Goal: Task Accomplishment & Management: Complete application form

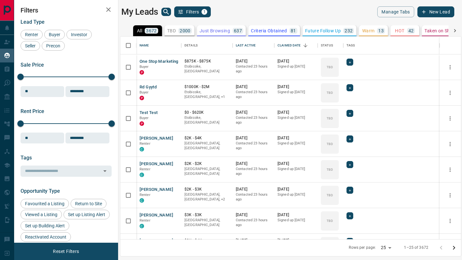
scroll to position [203, 340]
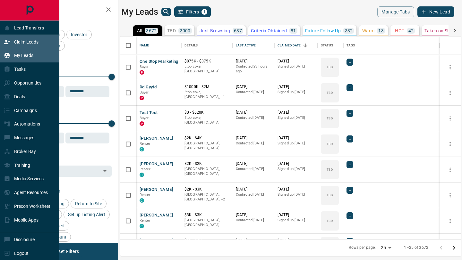
click at [7, 36] on div "Claim Leads" at bounding box center [29, 42] width 59 height 14
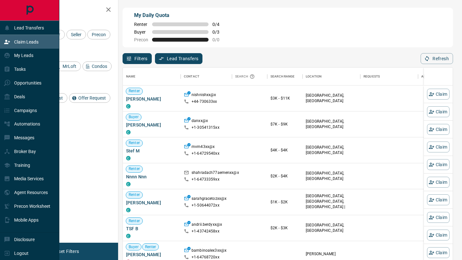
scroll to position [198, 329]
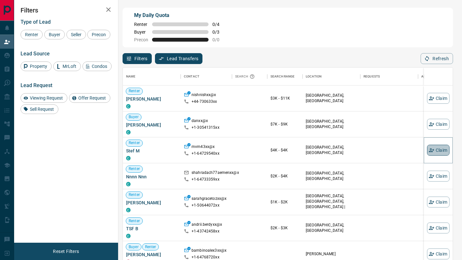
click at [438, 148] on button "Claim" at bounding box center [438, 150] width 22 height 11
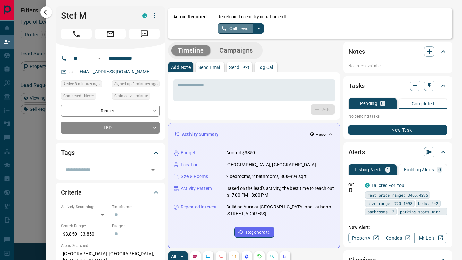
click at [237, 33] on button "Call Lead" at bounding box center [235, 28] width 36 height 10
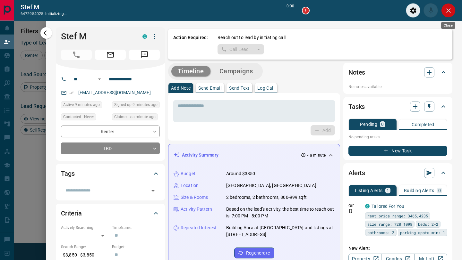
scroll to position [182, 329]
click at [447, 12] on icon "Close" at bounding box center [448, 11] width 8 height 8
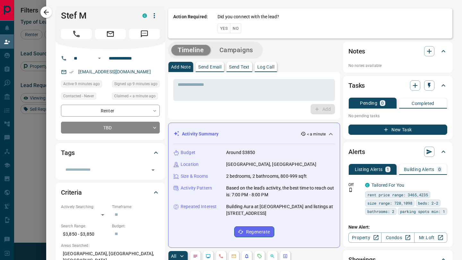
scroll to position [198, 329]
click at [236, 26] on button "No" at bounding box center [235, 28] width 11 height 10
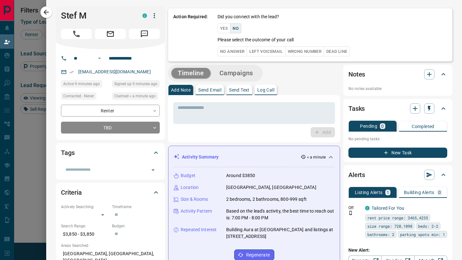
click at [233, 33] on button "No" at bounding box center [235, 28] width 11 height 10
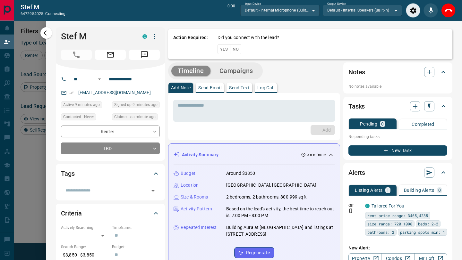
scroll to position [182, 329]
click at [453, 8] on button "End Call" at bounding box center [448, 10] width 14 height 14
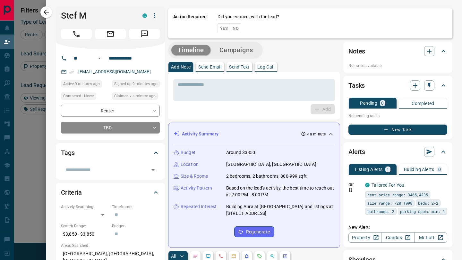
scroll to position [198, 329]
click at [238, 30] on button "No" at bounding box center [235, 28] width 11 height 10
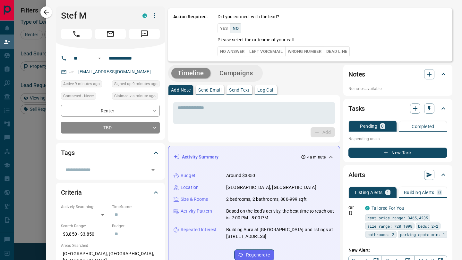
click at [237, 51] on button "No Answer" at bounding box center [231, 51] width 29 height 10
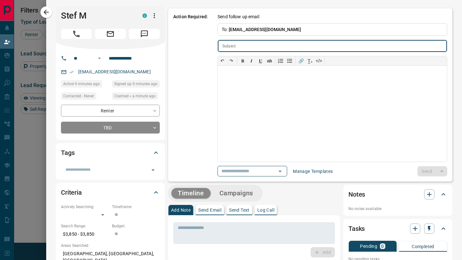
type input "**********"
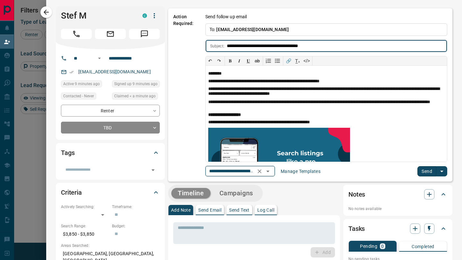
click at [269, 171] on icon "Open" at bounding box center [267, 172] width 3 height 2
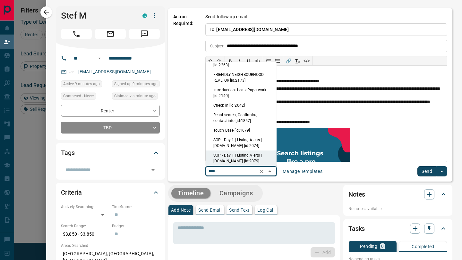
scroll to position [0, 0]
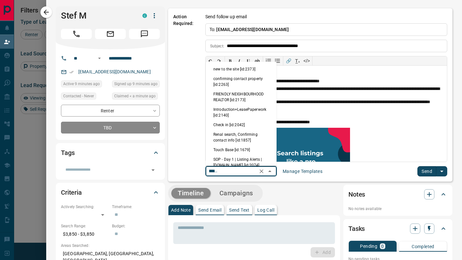
click at [239, 71] on li "new to the site [id:2373]" at bounding box center [240, 69] width 71 height 10
type input "**********"
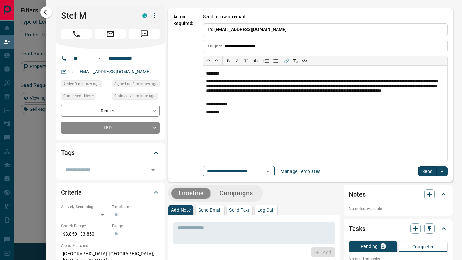
click at [423, 173] on button "Send" at bounding box center [427, 171] width 19 height 10
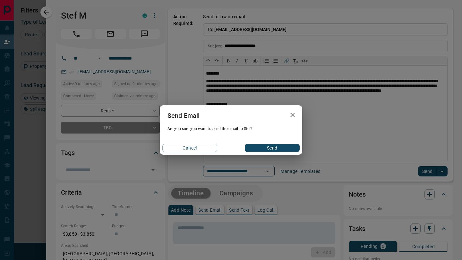
click at [264, 148] on button "Send" at bounding box center [272, 148] width 55 height 8
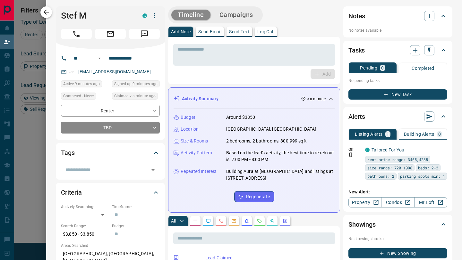
click at [45, 14] on icon "button" at bounding box center [46, 12] width 8 height 8
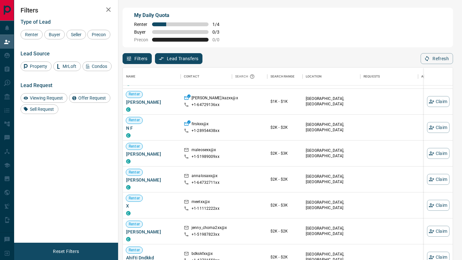
scroll to position [231, 0]
click at [432, 151] on icon "button" at bounding box center [431, 153] width 6 height 6
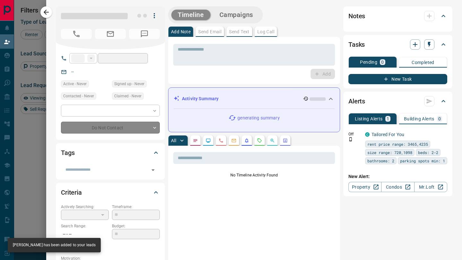
type input "**"
type input "**********"
type input "**"
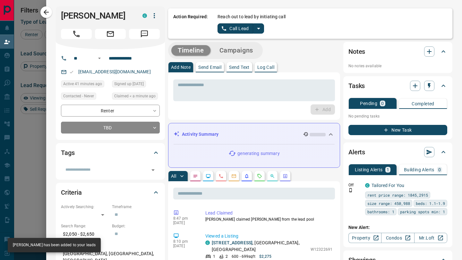
click at [230, 31] on button "Call Lead" at bounding box center [235, 28] width 36 height 10
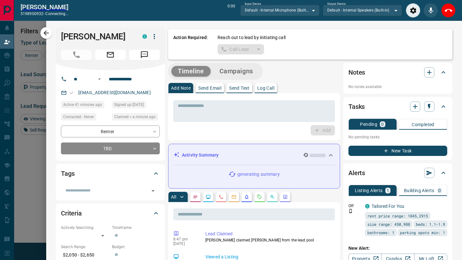
scroll to position [182, 329]
click at [448, 9] on icon "End Call" at bounding box center [448, 11] width 8 height 8
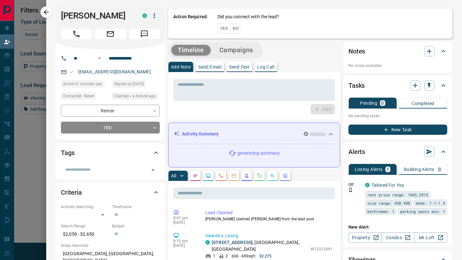
scroll to position [198, 329]
click at [237, 27] on button "No" at bounding box center [235, 28] width 11 height 10
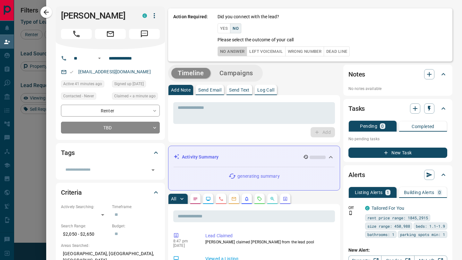
click at [237, 53] on button "No Answer" at bounding box center [231, 51] width 29 height 10
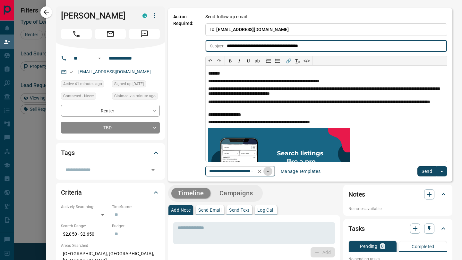
click at [269, 171] on icon "Open" at bounding box center [267, 172] width 3 height 2
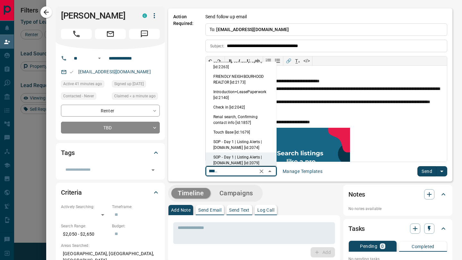
scroll to position [0, 0]
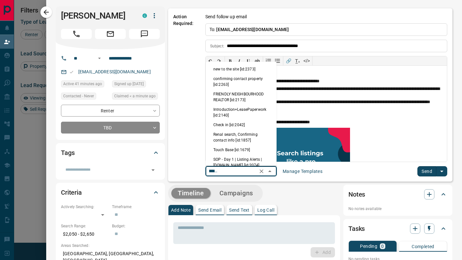
click at [246, 69] on li "new to the site [id:2373]" at bounding box center [240, 69] width 71 height 10
type input "**********"
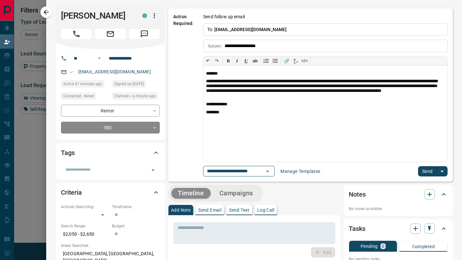
click at [424, 177] on div "**********" at bounding box center [310, 94] width 284 height 173
click at [424, 169] on button "Send" at bounding box center [427, 171] width 19 height 10
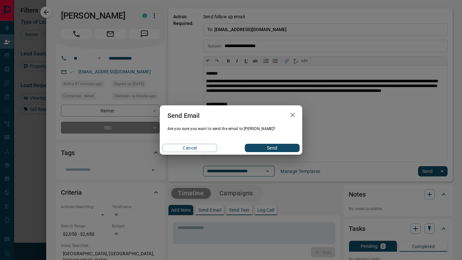
click at [262, 144] on button "Send" at bounding box center [272, 148] width 55 height 8
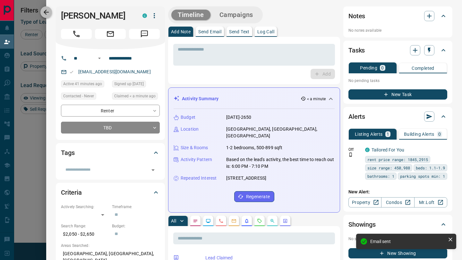
click at [47, 15] on icon "button" at bounding box center [46, 12] width 8 height 8
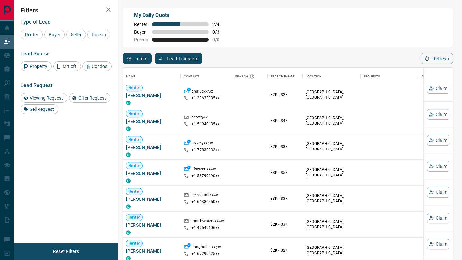
scroll to position [460, 0]
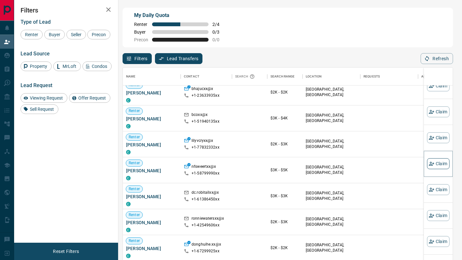
click at [442, 168] on button "Claim" at bounding box center [438, 163] width 22 height 11
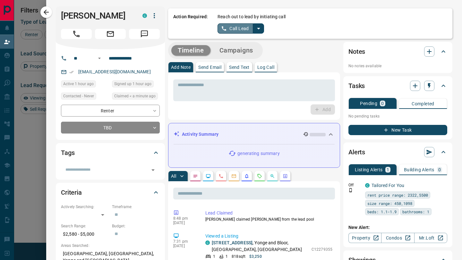
click at [230, 30] on button "Call Lead" at bounding box center [235, 28] width 36 height 10
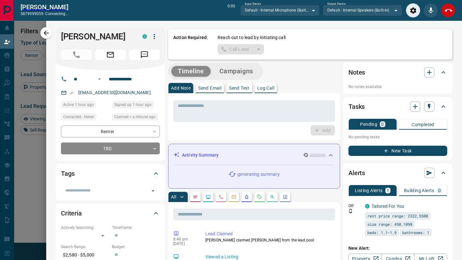
scroll to position [182, 329]
click at [450, 7] on icon "End Call" at bounding box center [448, 11] width 8 height 8
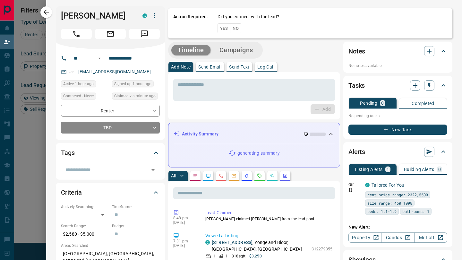
scroll to position [198, 329]
click at [235, 29] on button "No" at bounding box center [235, 28] width 11 height 10
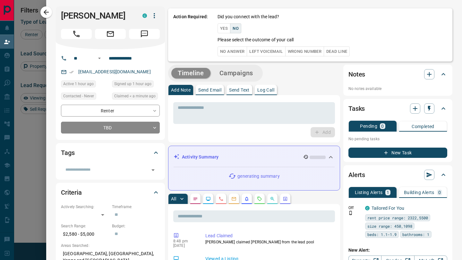
click at [239, 46] on div "Did you connect with the lead? Yes No Please select the outcome of your call No…" at bounding box center [331, 34] width 229 height 43
click at [239, 56] on button "No Answer" at bounding box center [231, 51] width 29 height 10
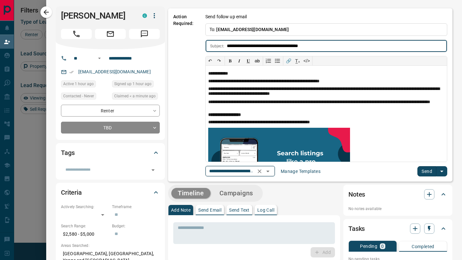
click at [271, 173] on icon "Open" at bounding box center [268, 172] width 8 height 8
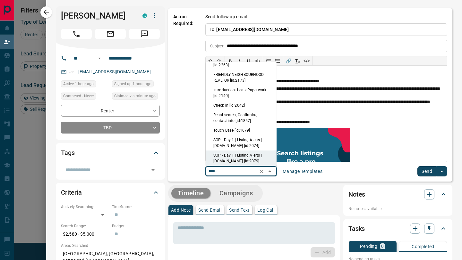
scroll to position [0, 0]
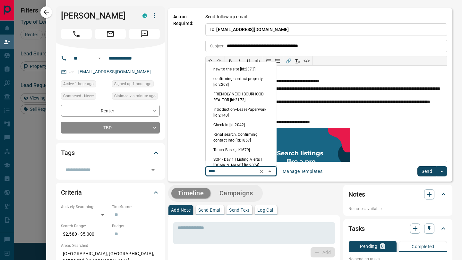
click at [245, 72] on li "new to the site [id:2373]" at bounding box center [240, 69] width 71 height 10
type input "**********"
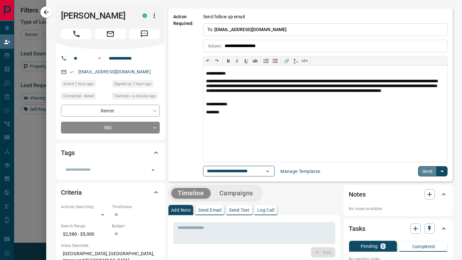
click at [424, 171] on button "Send" at bounding box center [427, 171] width 19 height 10
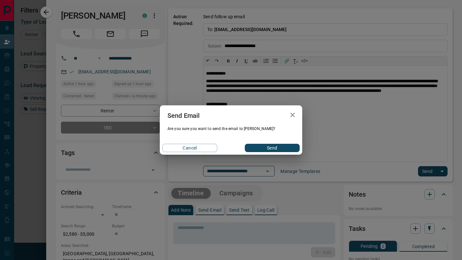
click at [282, 147] on button "Send" at bounding box center [272, 148] width 55 height 8
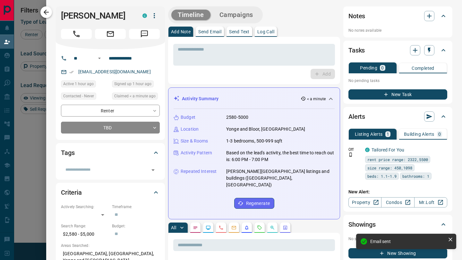
click at [46, 14] on icon "button" at bounding box center [46, 12] width 5 height 5
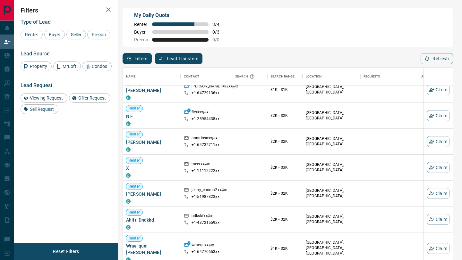
scroll to position [218, 0]
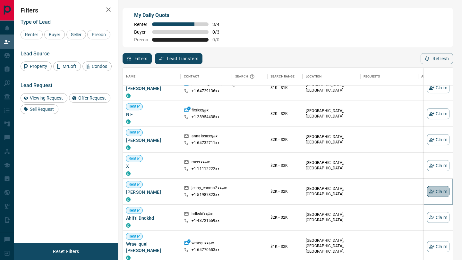
click at [435, 191] on button "Claim" at bounding box center [438, 191] width 22 height 11
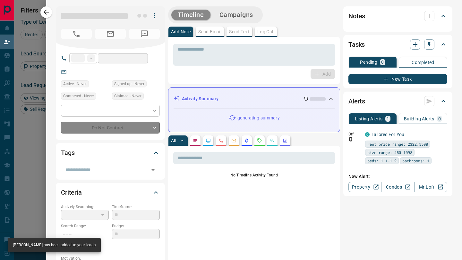
type input "**"
type input "**********"
type input "**"
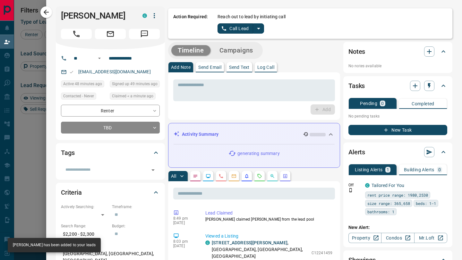
click at [242, 28] on button "Call Lead" at bounding box center [235, 28] width 36 height 10
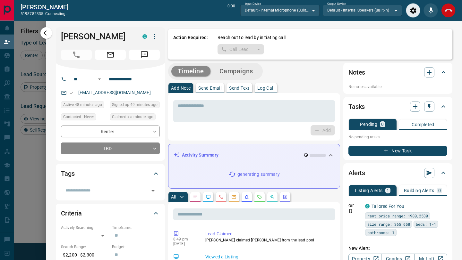
scroll to position [182, 329]
click at [448, 15] on button "End Call" at bounding box center [448, 10] width 14 height 14
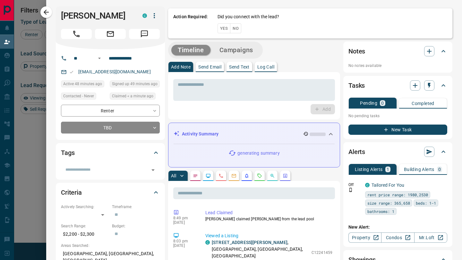
scroll to position [198, 329]
click at [237, 28] on button "No" at bounding box center [235, 28] width 11 height 10
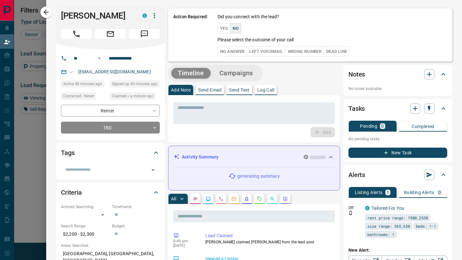
click at [240, 50] on button "No Answer" at bounding box center [231, 51] width 29 height 10
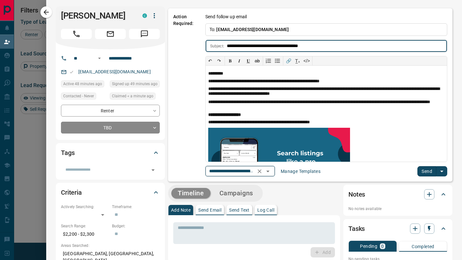
click at [271, 172] on icon "Open" at bounding box center [268, 172] width 8 height 8
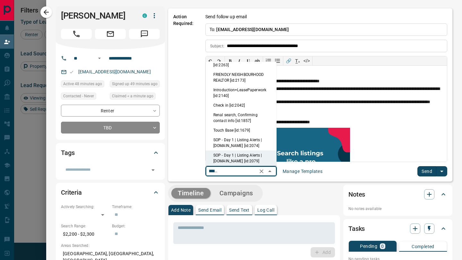
scroll to position [0, 0]
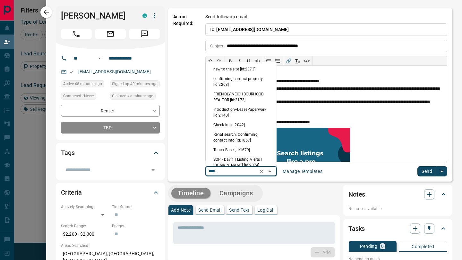
click at [239, 71] on li "new to the site [id:2373]" at bounding box center [240, 69] width 71 height 10
type input "**********"
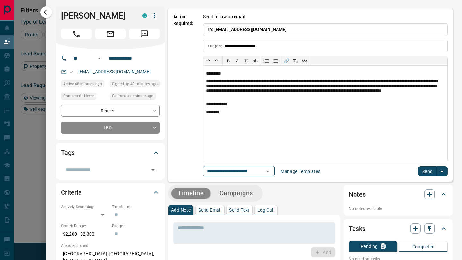
click at [427, 171] on button "Send" at bounding box center [427, 171] width 19 height 10
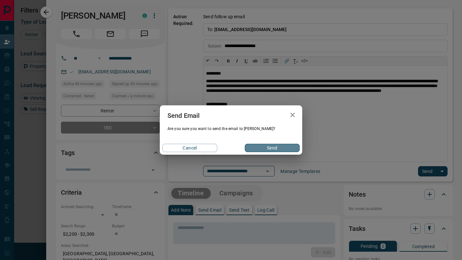
click at [285, 147] on button "Send" at bounding box center [272, 148] width 55 height 8
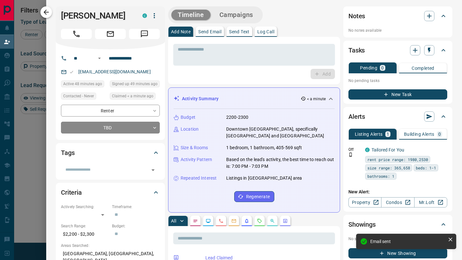
click at [42, 13] on icon "button" at bounding box center [46, 12] width 8 height 8
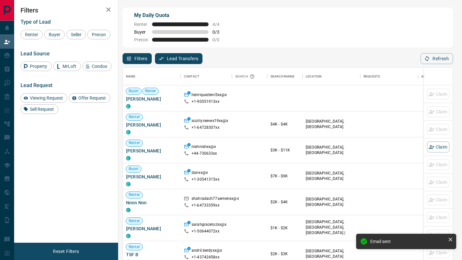
scroll to position [198, 329]
click at [56, 34] on span "Buyer" at bounding box center [54, 34] width 16 height 5
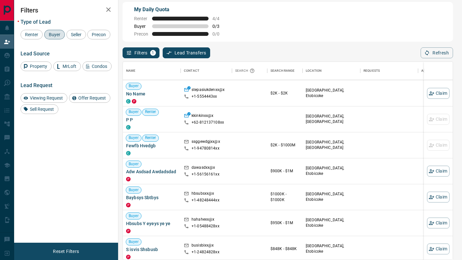
scroll to position [857, 0]
